Goal: Information Seeking & Learning: Find specific fact

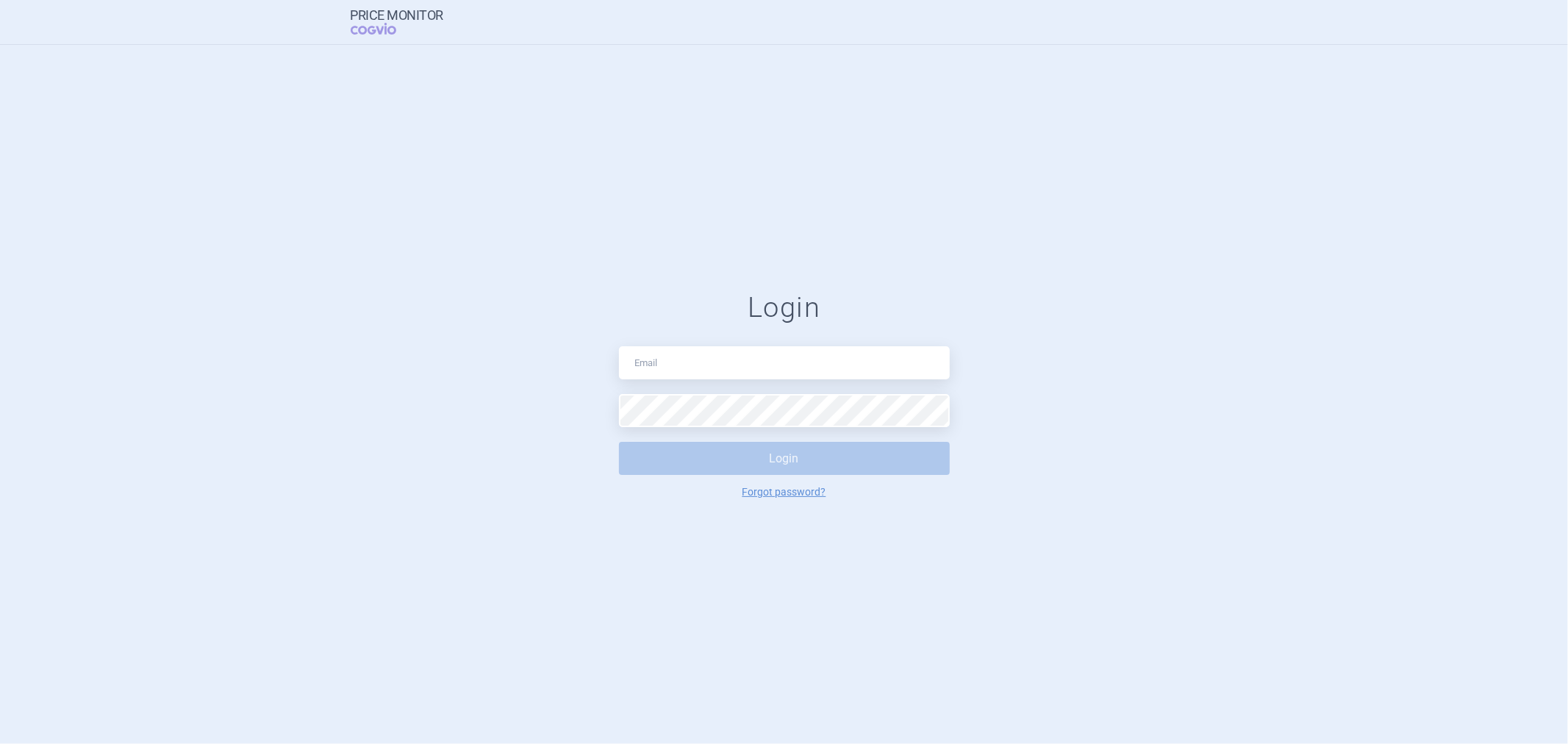
click at [729, 367] on input "text" at bounding box center [785, 362] width 331 height 33
type input "[PERSON_NAME][EMAIL_ADDRESS][DOMAIN_NAME]"
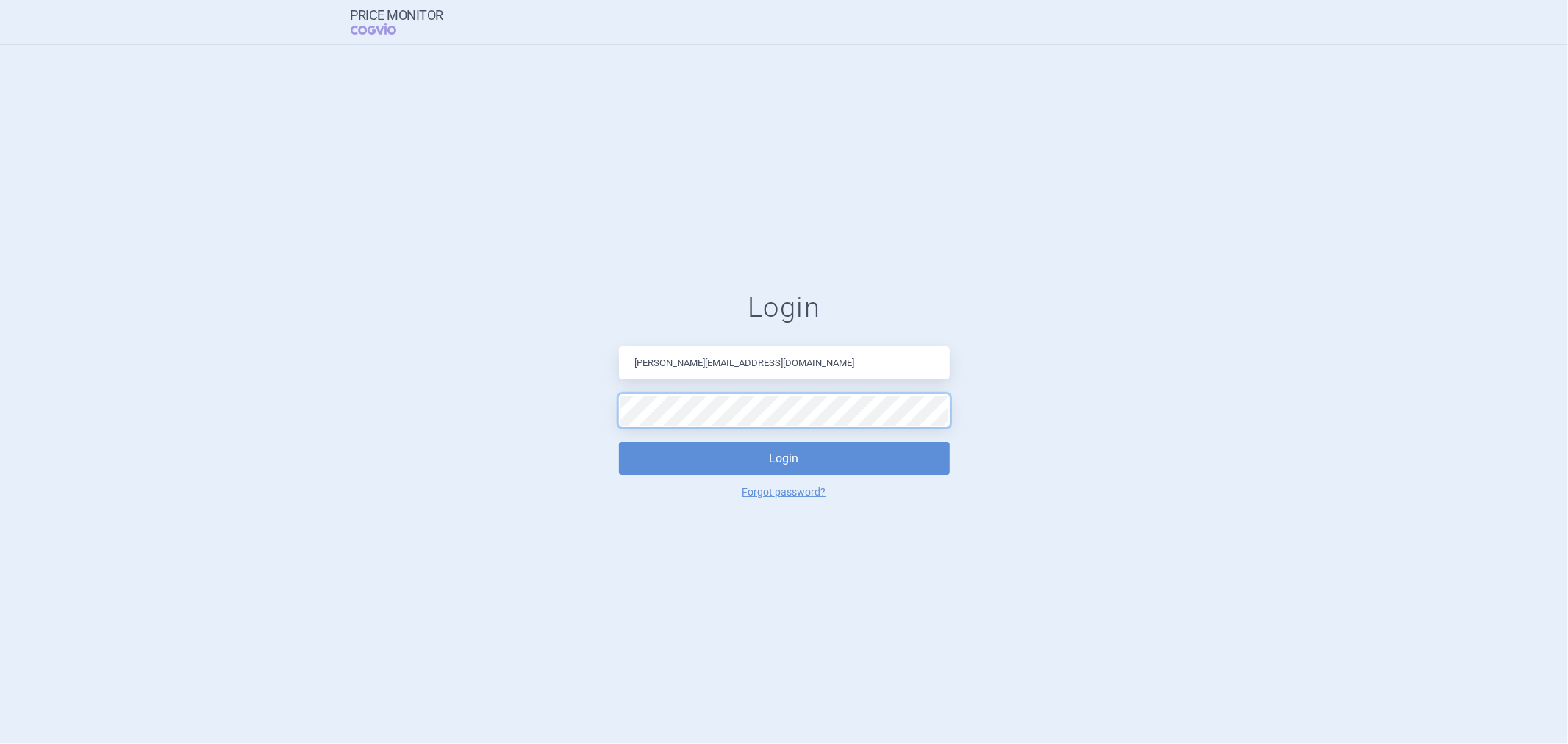
click at [620, 442] on button "Login" at bounding box center [785, 458] width 331 height 33
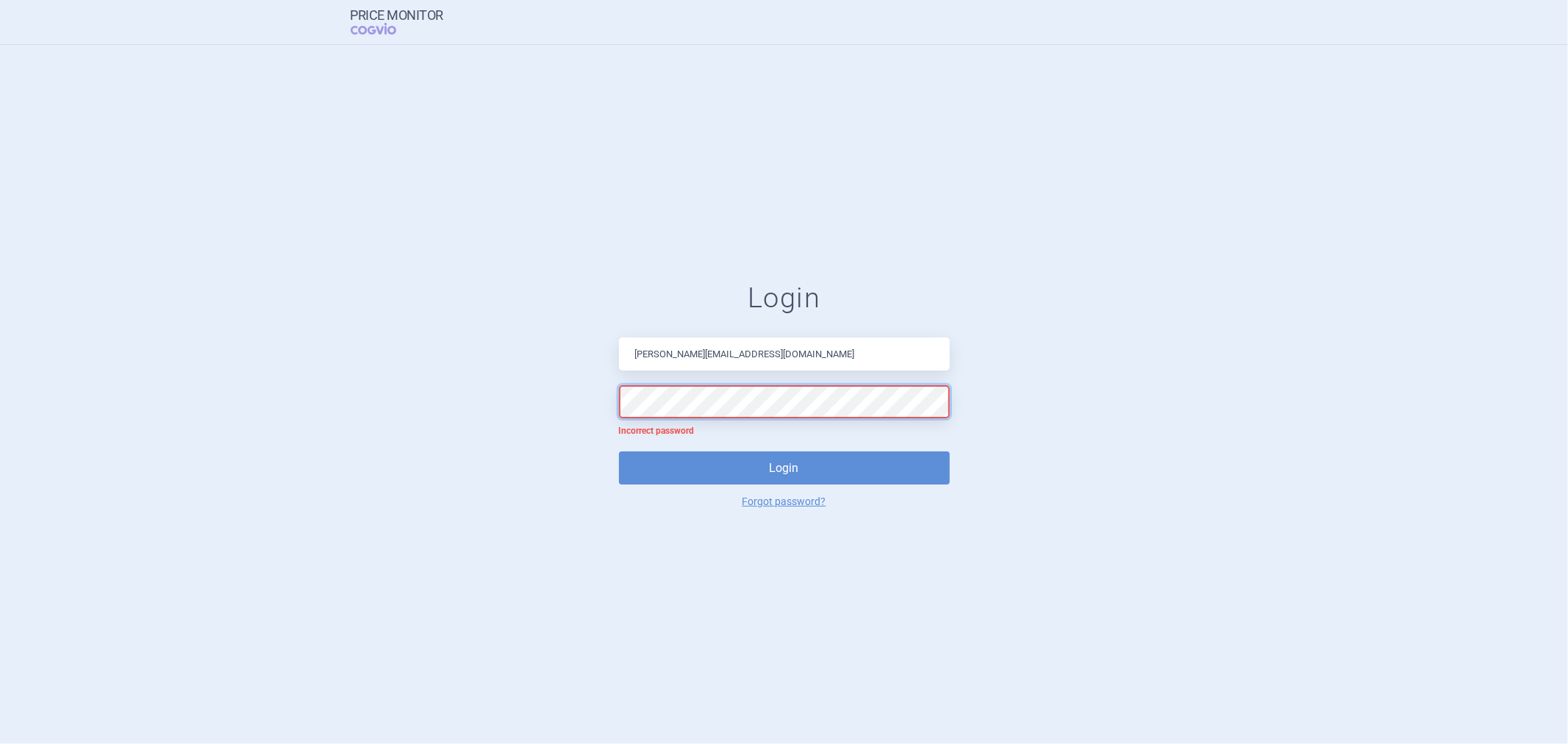
click at [503, 428] on form "Login [EMAIL_ADDRESS][DOMAIN_NAME] Incorrect password Login Forgot password?" at bounding box center [784, 394] width 1510 height 226
click at [620, 452] on button "Login" at bounding box center [785, 468] width 331 height 33
click at [577, 414] on form "Login [EMAIL_ADDRESS][DOMAIN_NAME] Incorrect password Login Forgot password?" at bounding box center [784, 394] width 1510 height 226
click at [620, 452] on button "Login" at bounding box center [785, 468] width 331 height 33
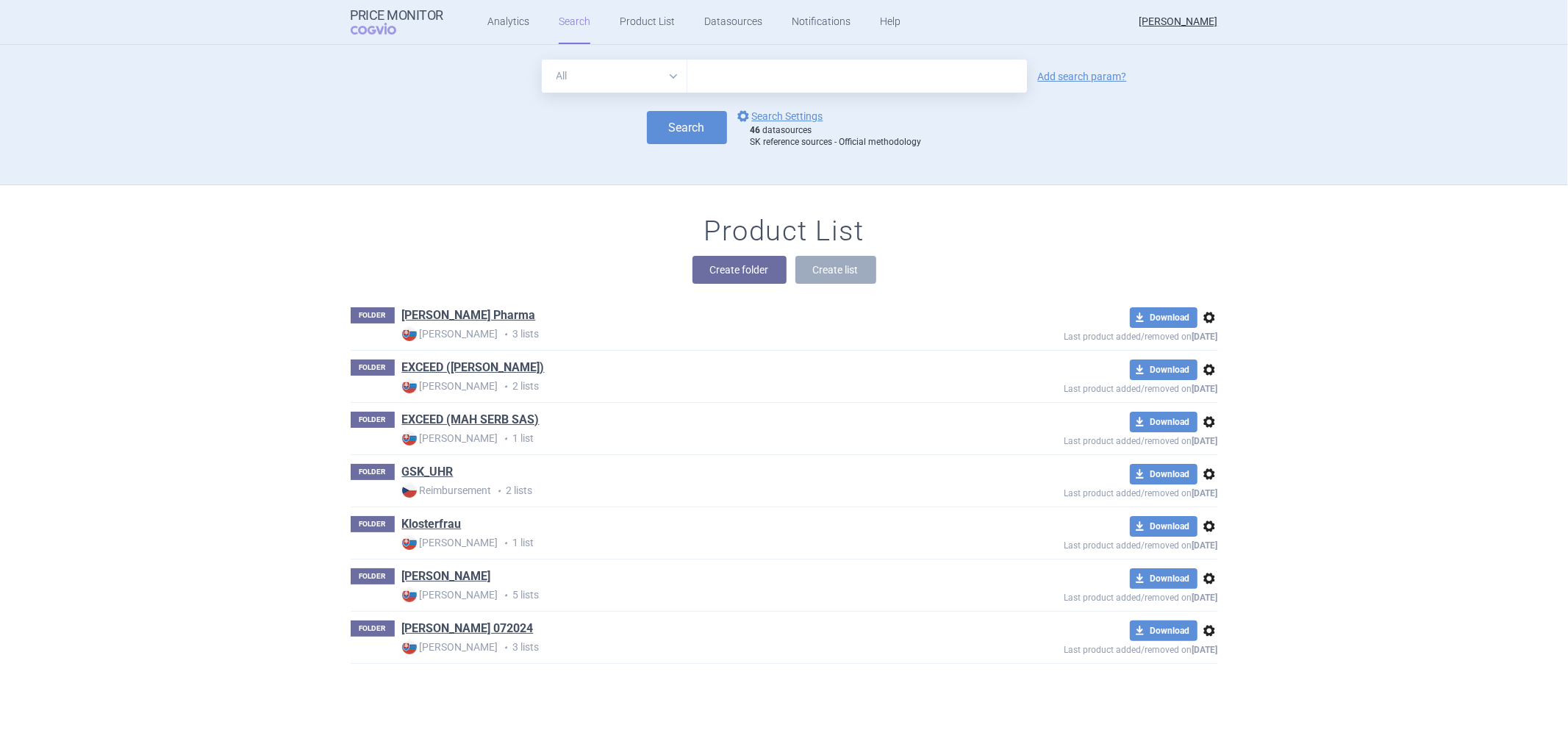
click at [434, 462] on div "FOLDER GSK_UHR Reimbursement • 2 lists download Download options Last product a…" at bounding box center [784, 481] width 868 height 52
click at [435, 470] on link "GSK_UHR" at bounding box center [428, 472] width 52 height 16
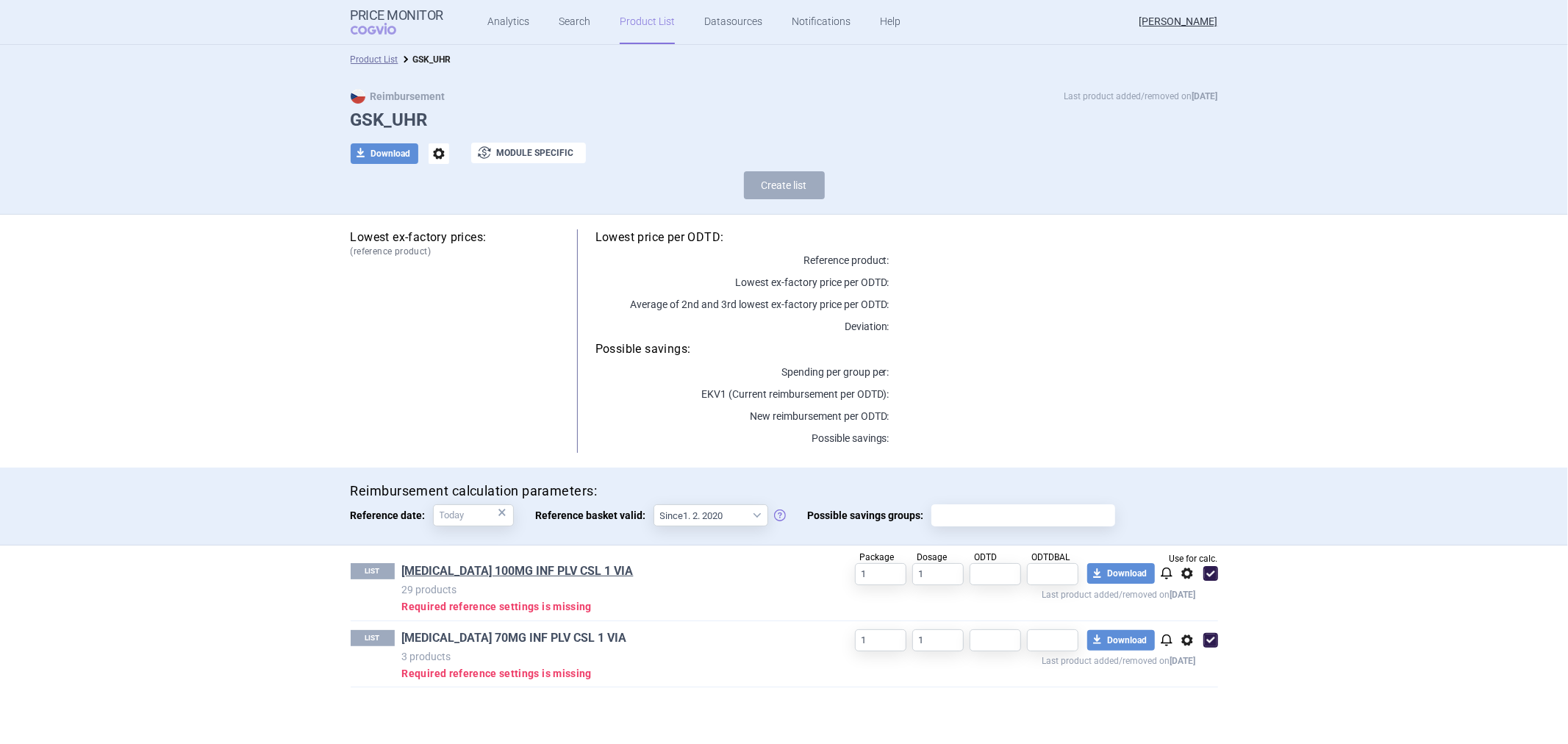
click at [535, 638] on link "[MEDICAL_DATA] 70MG INF PLV CSL 1 VIA" at bounding box center [515, 638] width 225 height 16
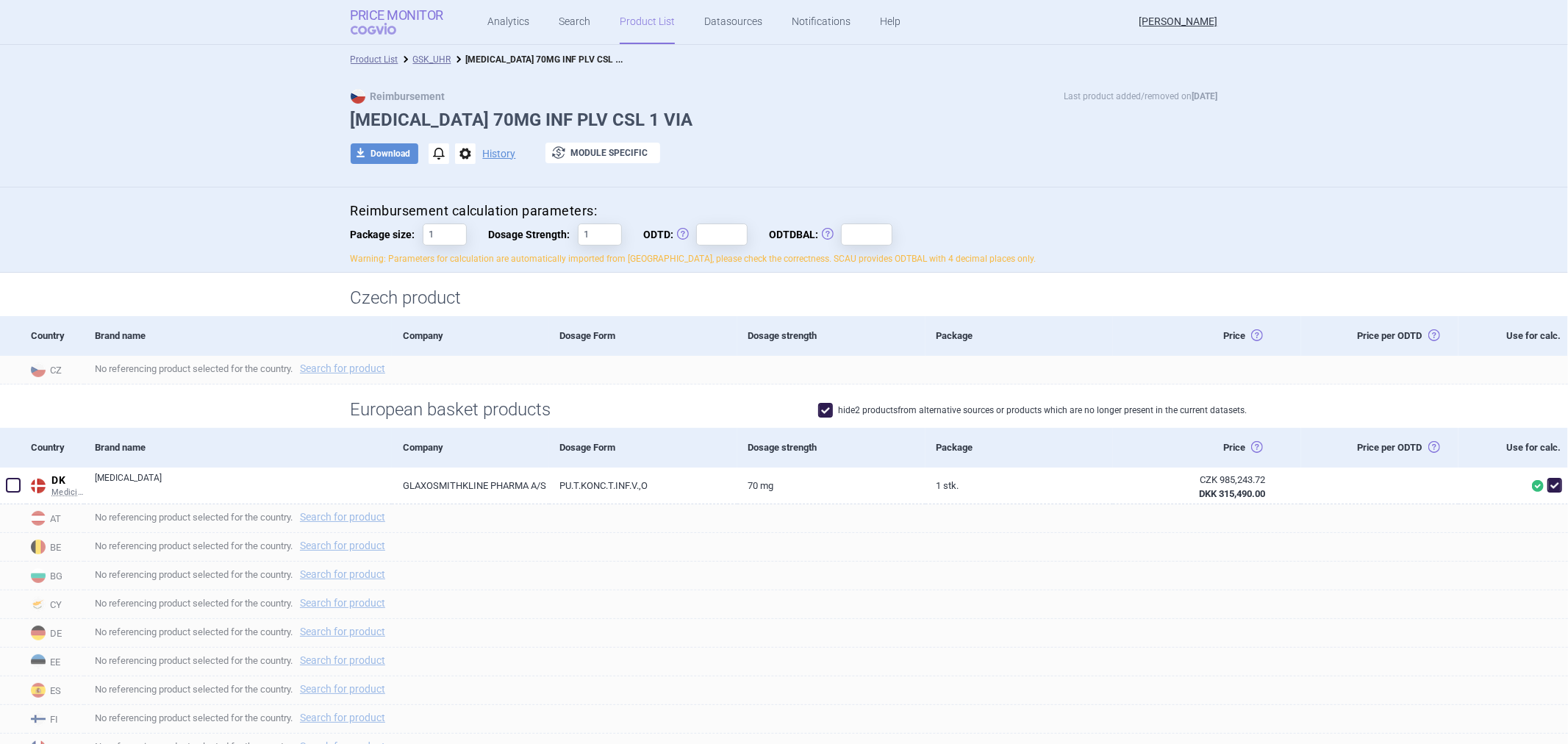
click at [375, 22] on span "COGVIO" at bounding box center [384, 28] width 66 height 12
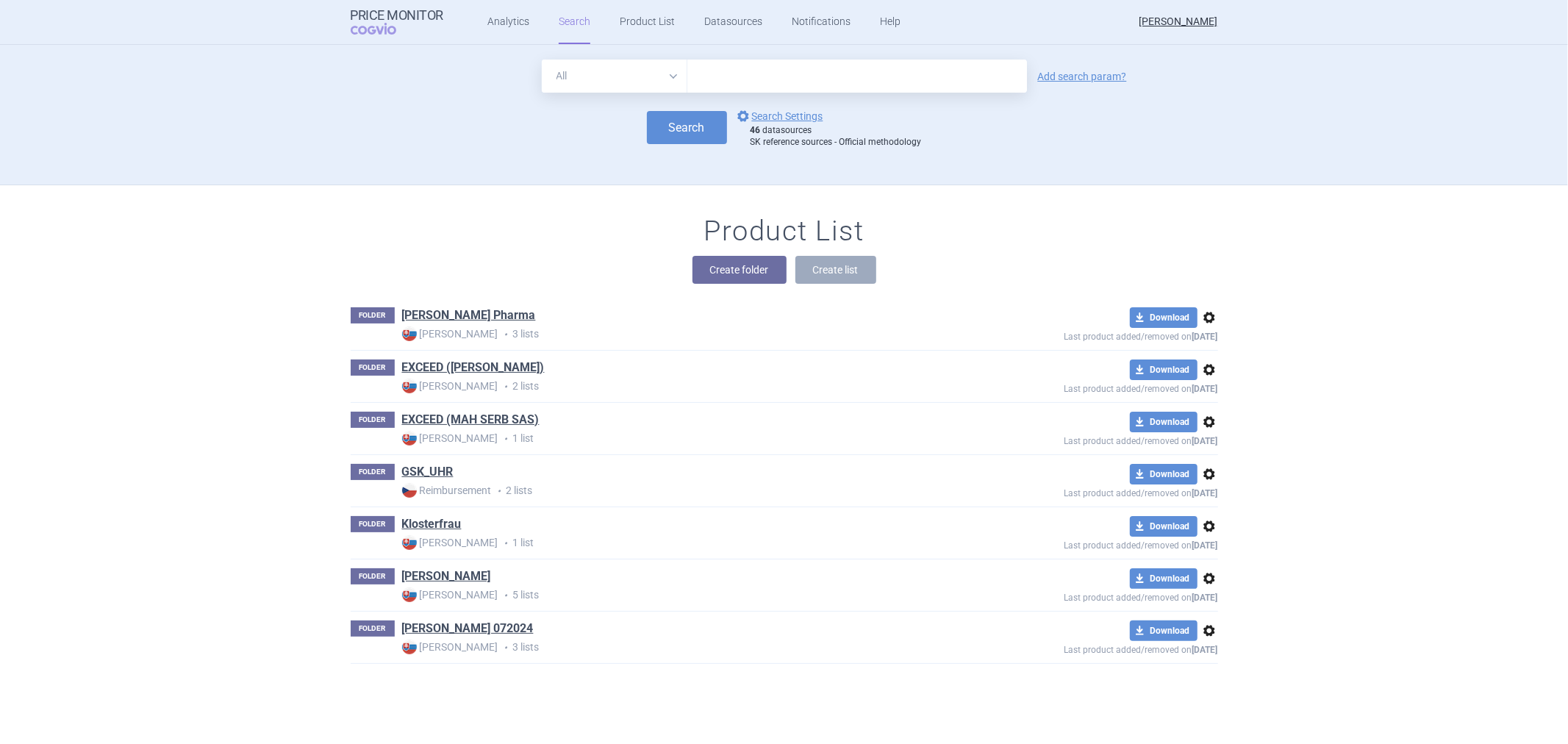
drag, startPoint x: 755, startPoint y: 69, endPoint x: 760, endPoint y: 60, distance: 10.3
click at [755, 69] on input "text" at bounding box center [857, 76] width 340 height 33
type input "[MEDICAL_DATA]"
click at [647, 111] on button "Search" at bounding box center [687, 127] width 80 height 33
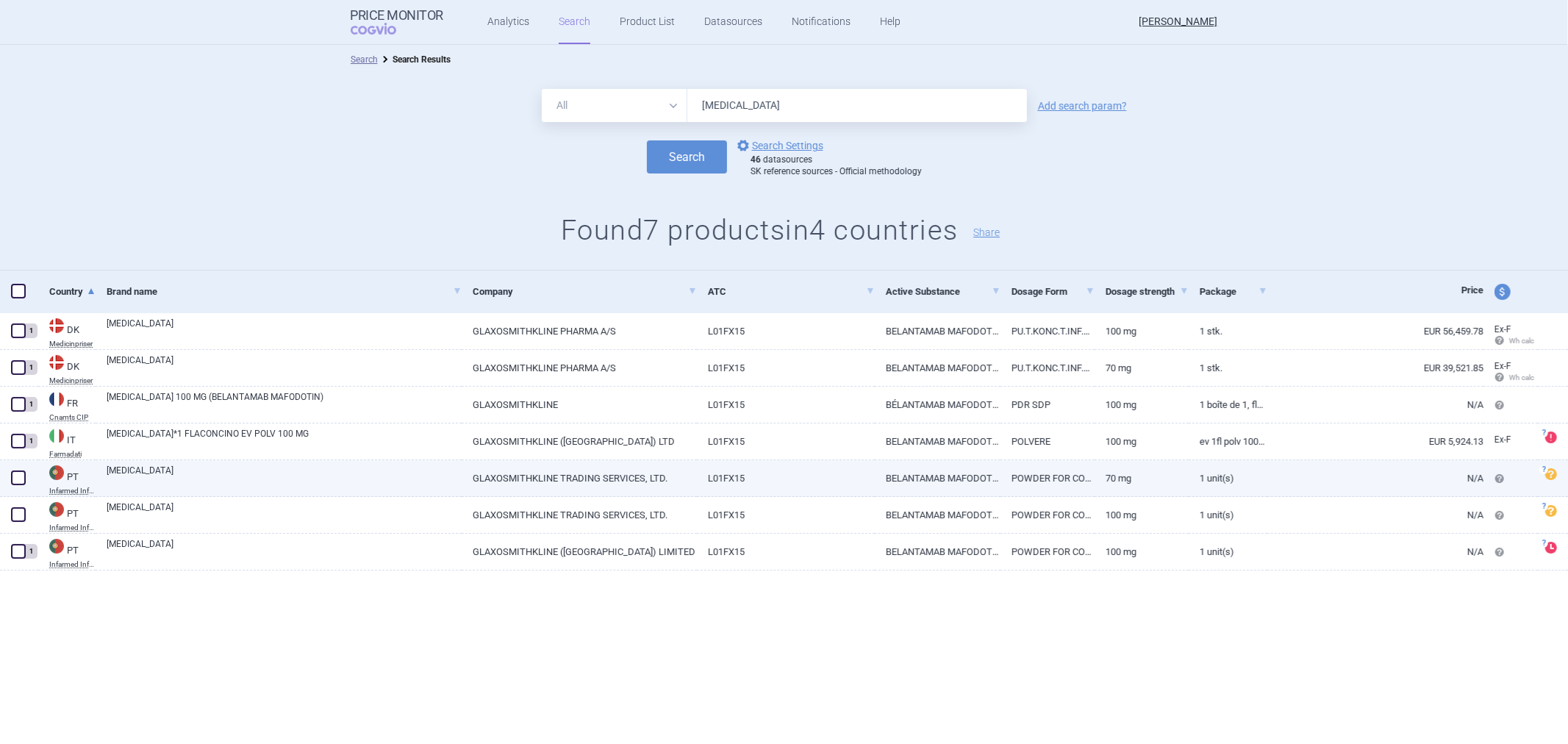
click at [184, 461] on div "[MEDICAL_DATA]" at bounding box center [279, 478] width 367 height 37
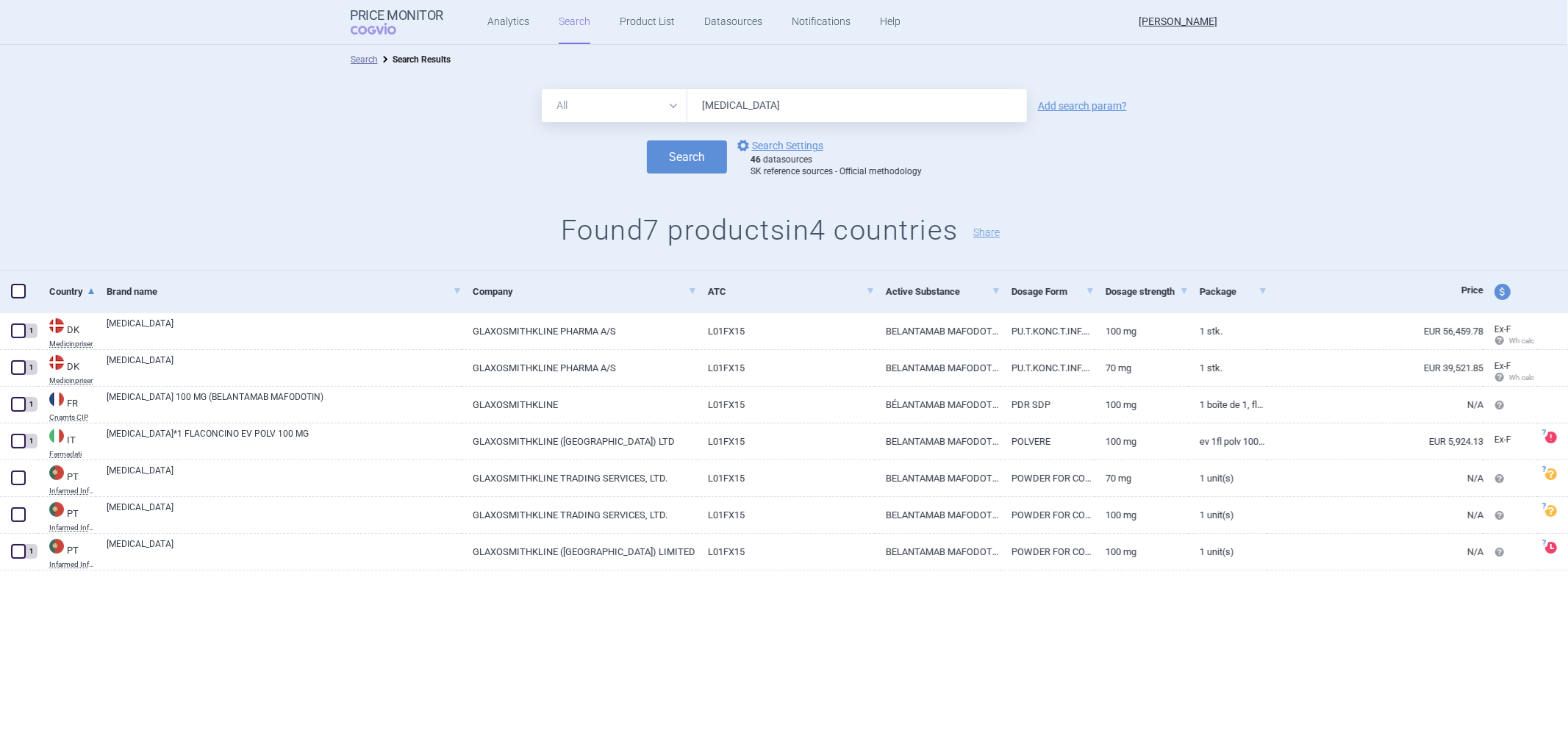
click at [263, 164] on div "Search options Search Settings 46 datasources SK reference sources - Official m…" at bounding box center [784, 156] width 1568 height 40
click at [354, 82] on div "All Brand Name ATC Company Active Substance Country Newer than [MEDICAL_DATA] A…" at bounding box center [784, 173] width 1568 height 197
